Goal: Book appointment/travel/reservation

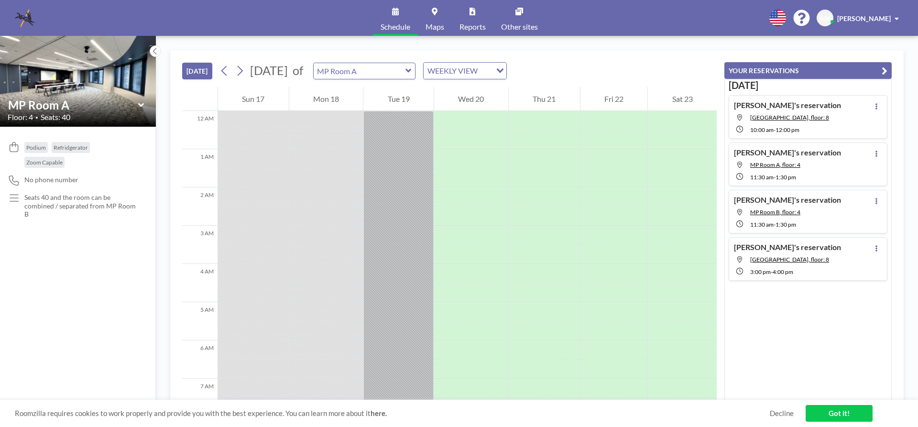
scroll to position [631, 0]
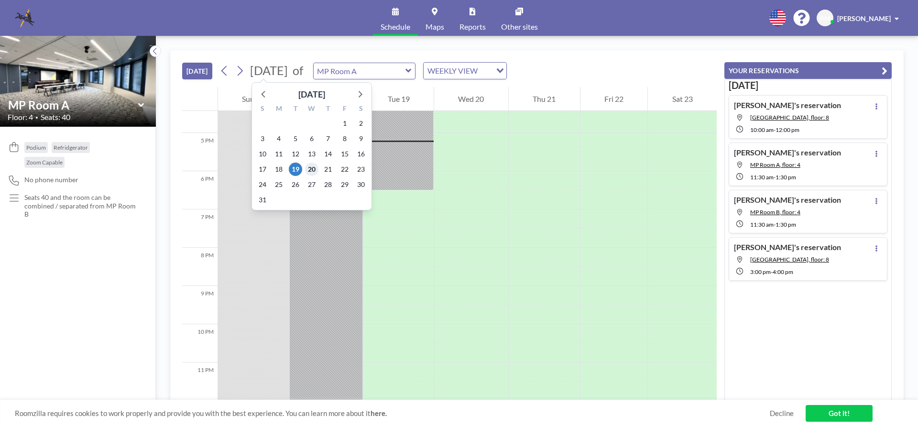
click at [310, 171] on span "20" at bounding box center [311, 169] width 13 height 13
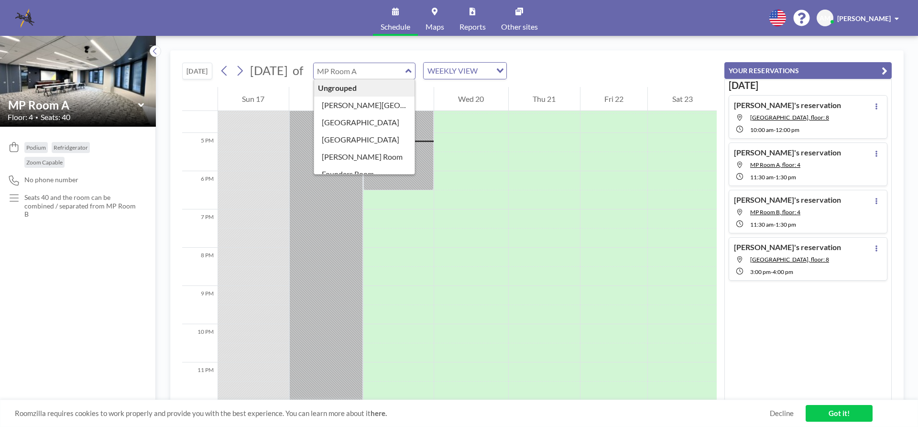
click at [405, 74] on input "text" at bounding box center [360, 71] width 92 height 16
type input "[PERSON_NAME][GEOGRAPHIC_DATA]"
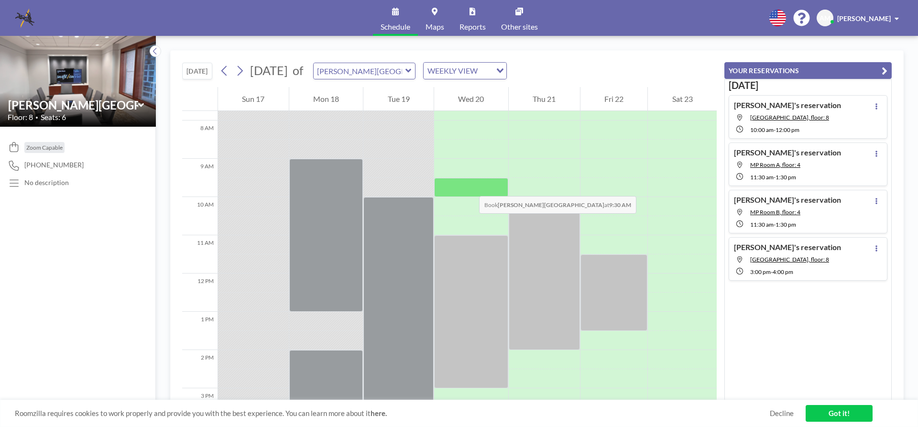
scroll to position [344, 0]
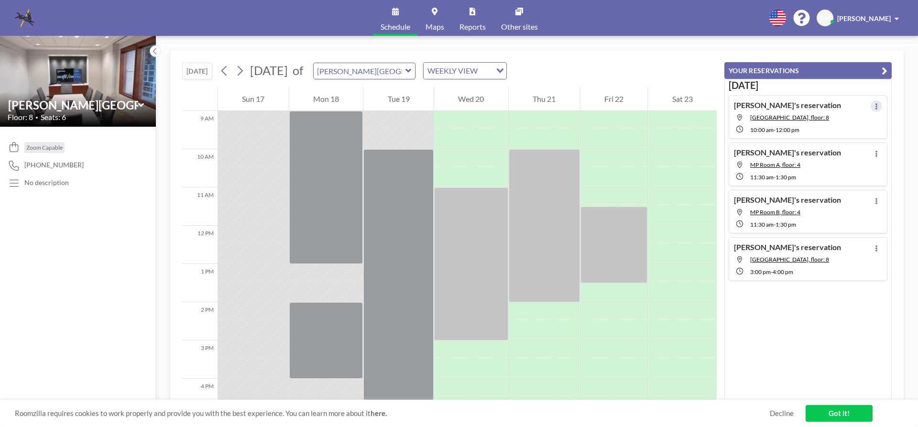
click at [871, 106] on button at bounding box center [876, 105] width 11 height 11
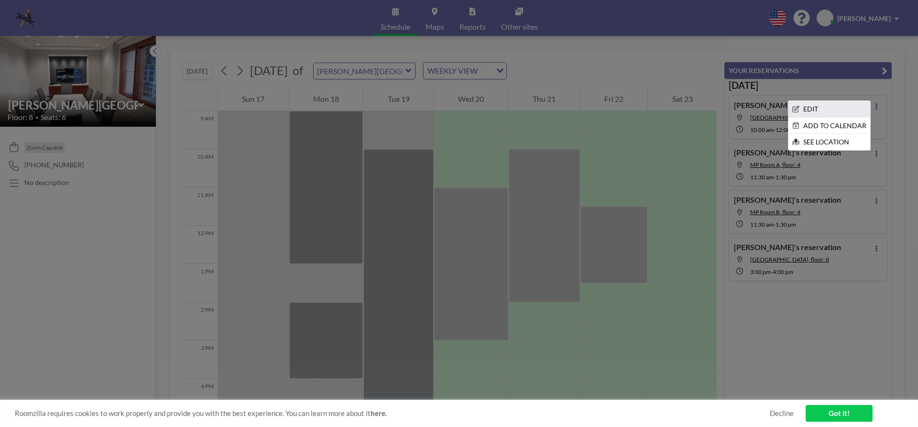
click at [800, 109] on li "EDIT" at bounding box center [829, 109] width 82 height 16
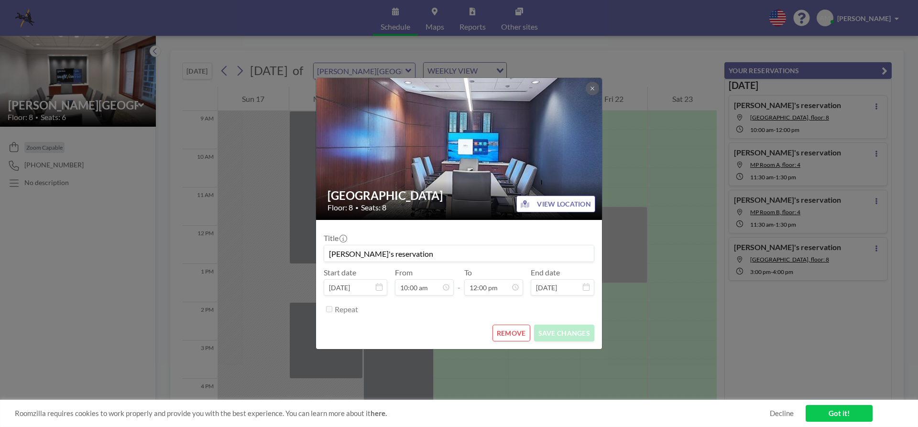
click at [515, 334] on button "REMOVE" at bounding box center [511, 333] width 38 height 17
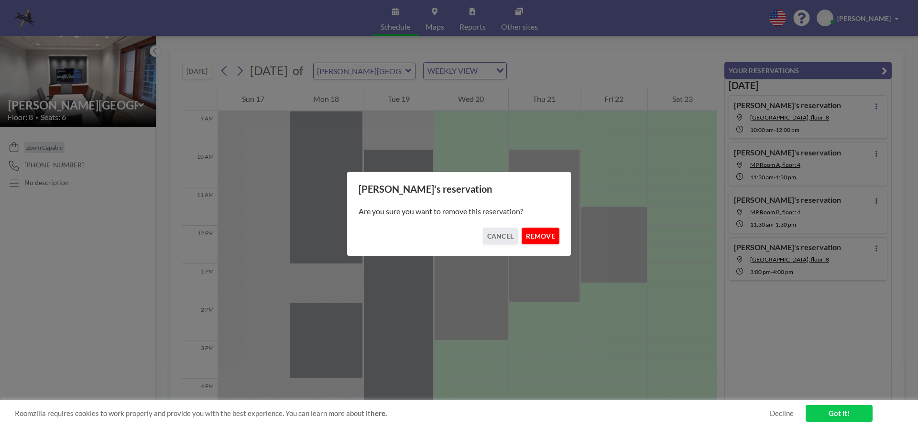
click at [538, 238] on button "REMOVE" at bounding box center [541, 236] width 38 height 17
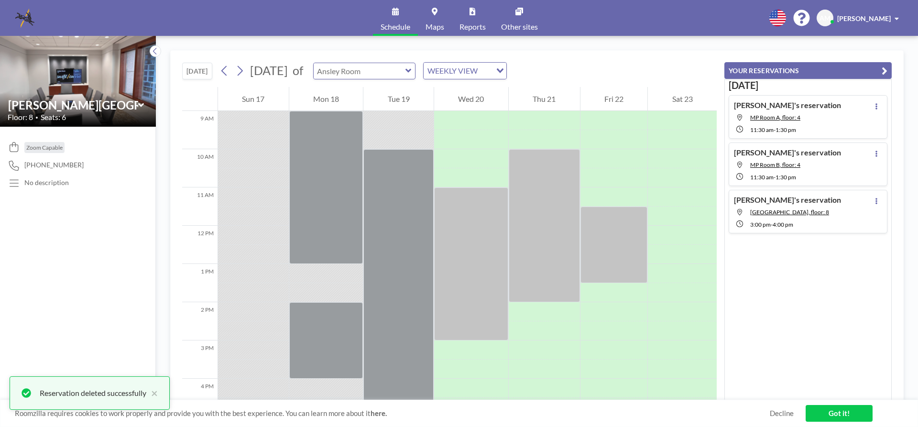
click at [416, 72] on div at bounding box center [364, 71] width 103 height 17
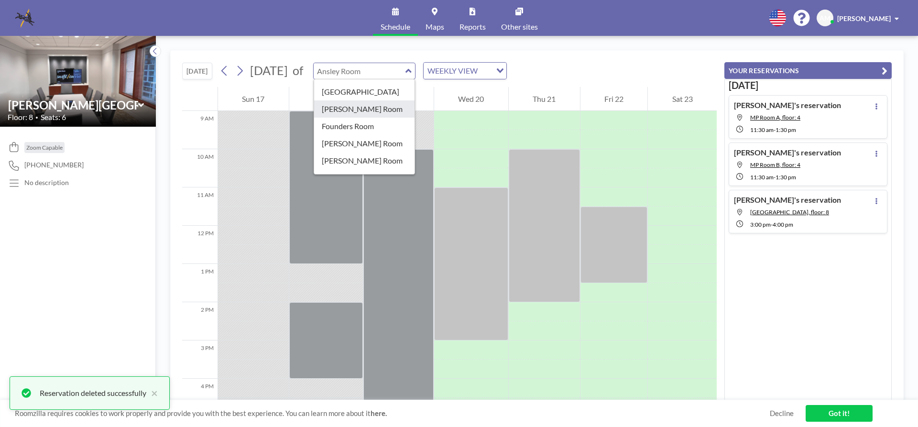
scroll to position [143, 0]
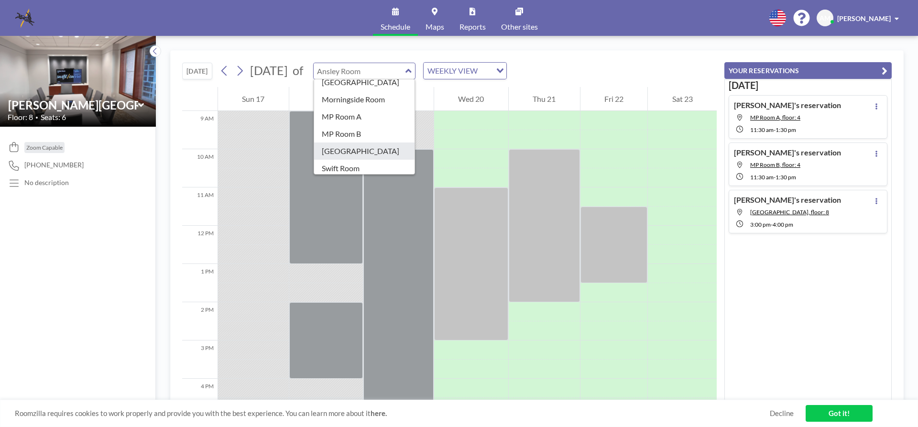
type input "[GEOGRAPHIC_DATA]"
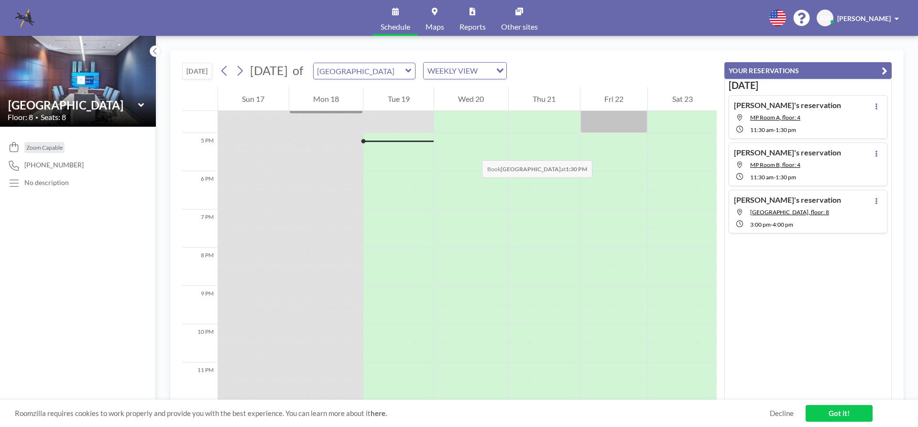
scroll to position [440, 0]
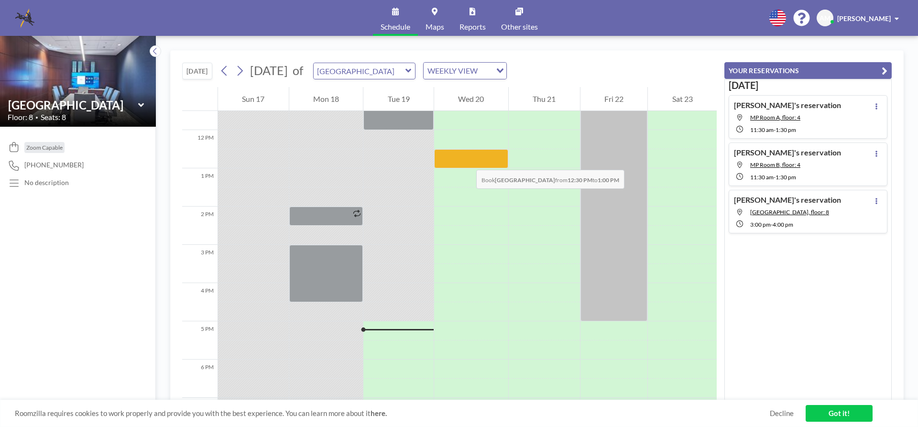
click at [467, 160] on div at bounding box center [471, 158] width 74 height 19
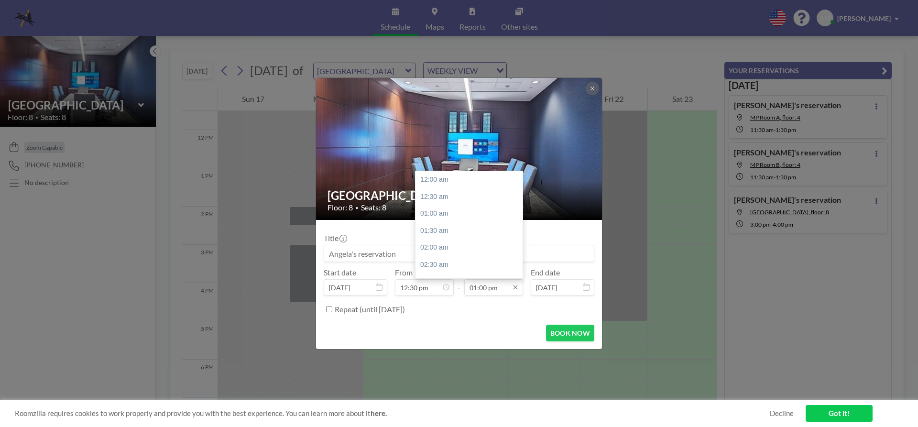
scroll to position [442, 0]
click at [449, 252] on div "03:00 pm" at bounding box center [471, 248] width 112 height 17
type input "03:00 pm"
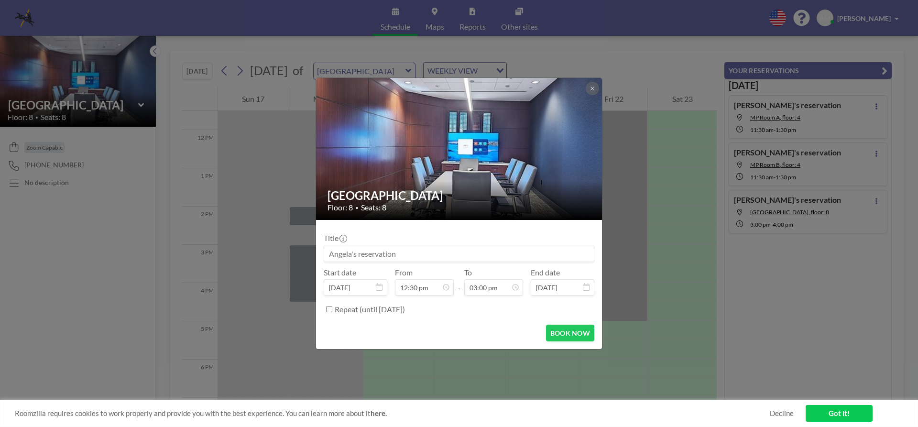
scroll to position [511, 0]
click at [559, 336] on button "BOOK NOW" at bounding box center [570, 333] width 48 height 17
